Goal: Check status: Check status

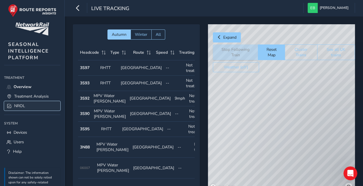
click at [28, 108] on link "NROL" at bounding box center [32, 106] width 56 height 10
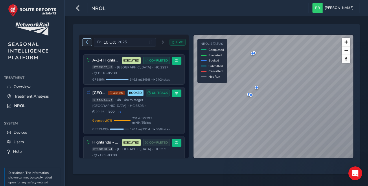
click at [87, 43] on span "Previous day" at bounding box center [86, 41] width 3 height 3
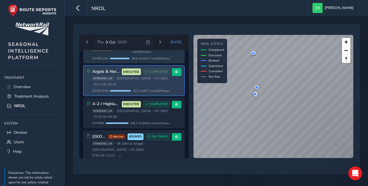
scroll to position [231, 0]
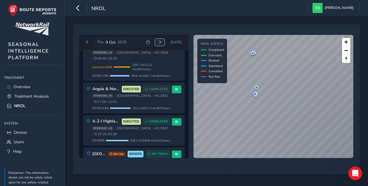
click at [159, 40] on button "Next day" at bounding box center [160, 42] width 10 height 7
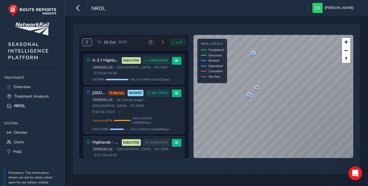
click at [86, 42] on span "Previous day" at bounding box center [86, 41] width 3 height 3
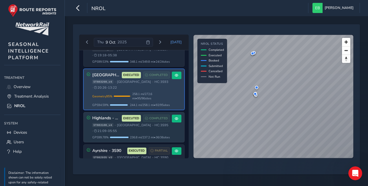
scroll to position [29, 0]
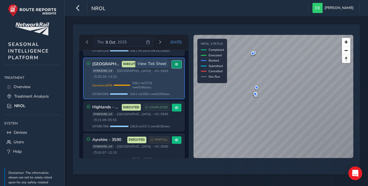
click at [175, 64] on span at bounding box center [176, 64] width 3 height 3
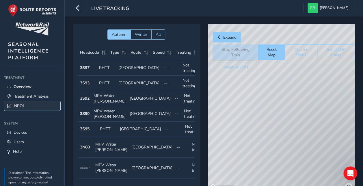
click at [26, 105] on link "NROL" at bounding box center [32, 106] width 56 height 10
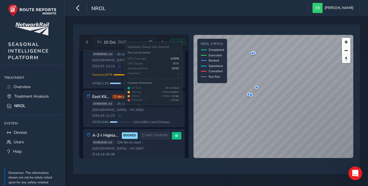
scroll to position [186, 0]
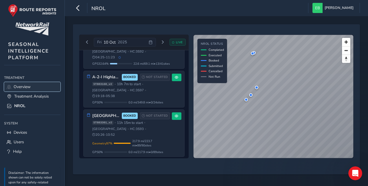
click at [29, 86] on span "Overview" at bounding box center [22, 86] width 17 height 5
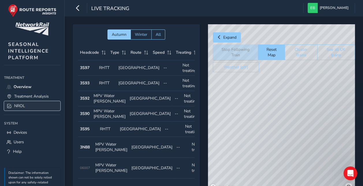
click at [30, 106] on link "NROL" at bounding box center [32, 106] width 56 height 10
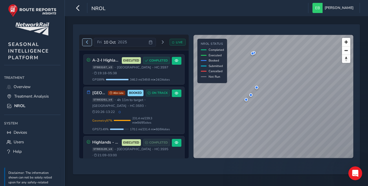
click at [88, 43] on span "Previous day" at bounding box center [86, 41] width 3 height 3
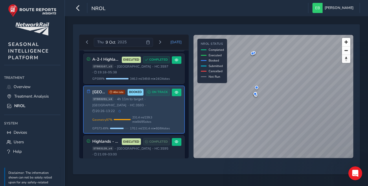
scroll to position [296, 0]
